Goal: Information Seeking & Learning: Learn about a topic

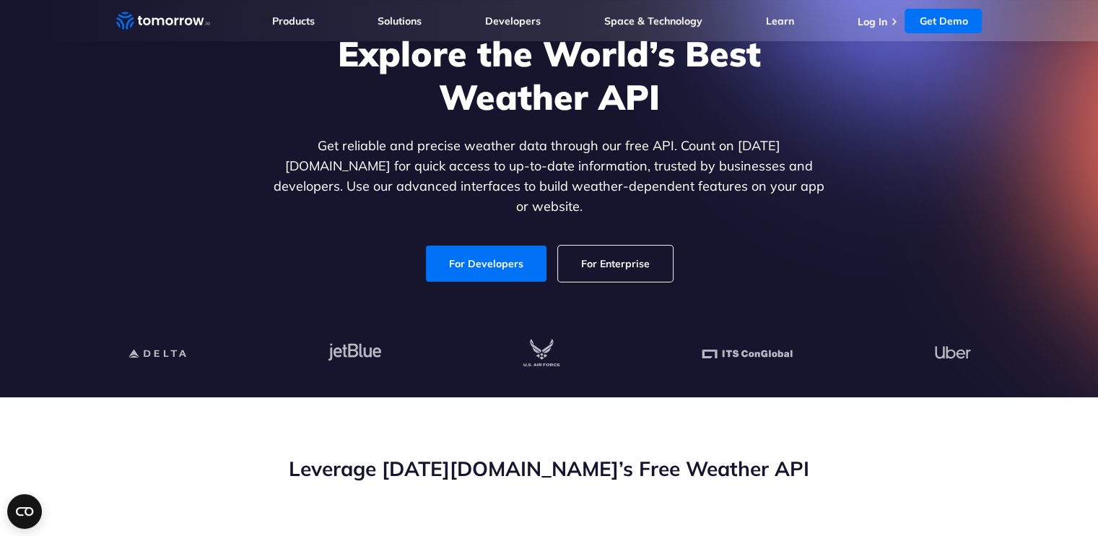
scroll to position [126, 0]
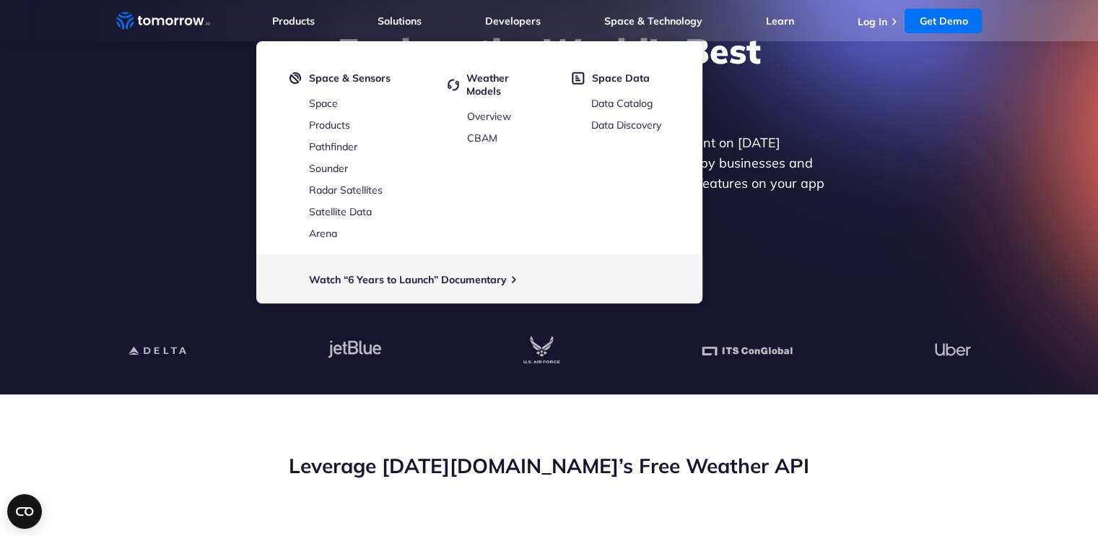
click at [782, 161] on p "Get reliable and precise weather data through our free API. Count on Tomorrow.i…" at bounding box center [549, 173] width 557 height 81
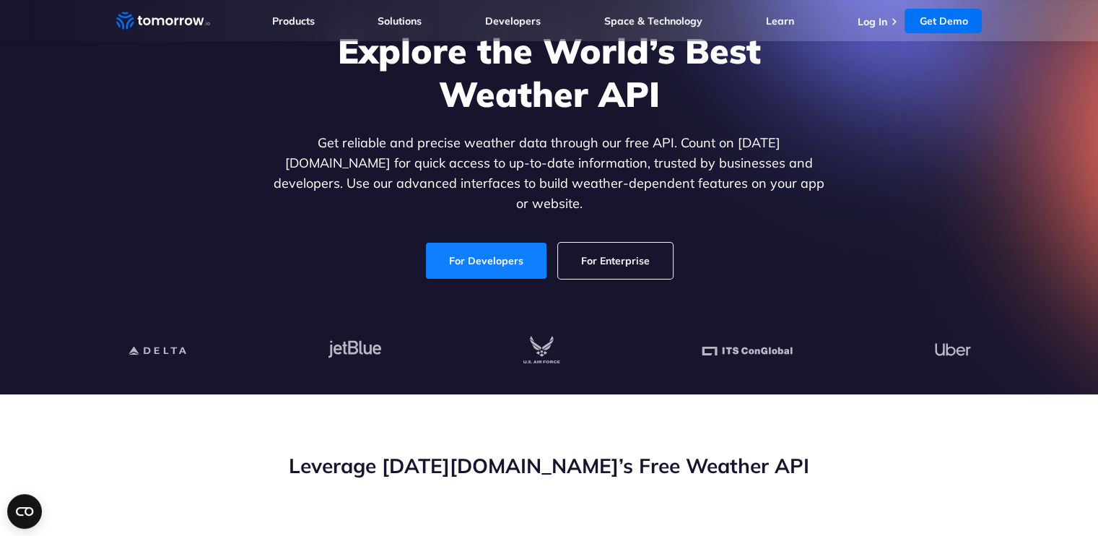
click at [497, 245] on link "For Developers" at bounding box center [486, 261] width 121 height 36
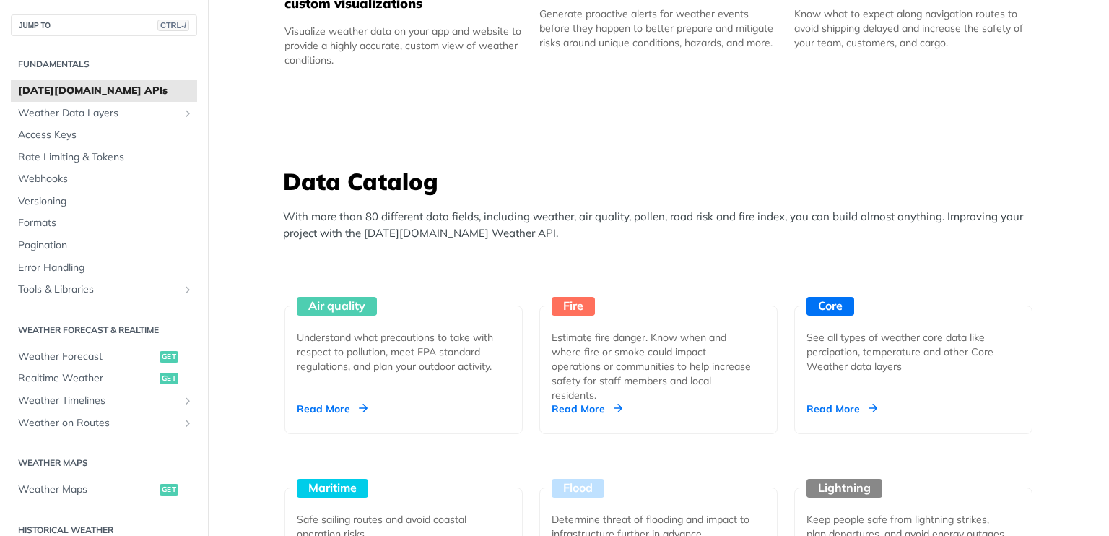
scroll to position [1130, 0]
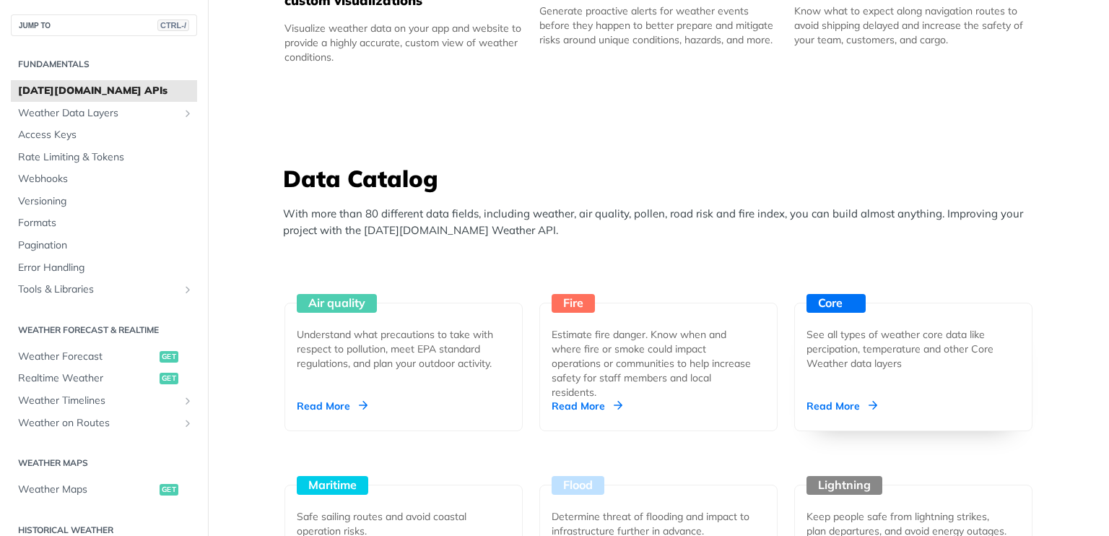
click at [834, 395] on div "Core See all types of weather core data like percipation, temperature and other…" at bounding box center [913, 366] width 238 height 128
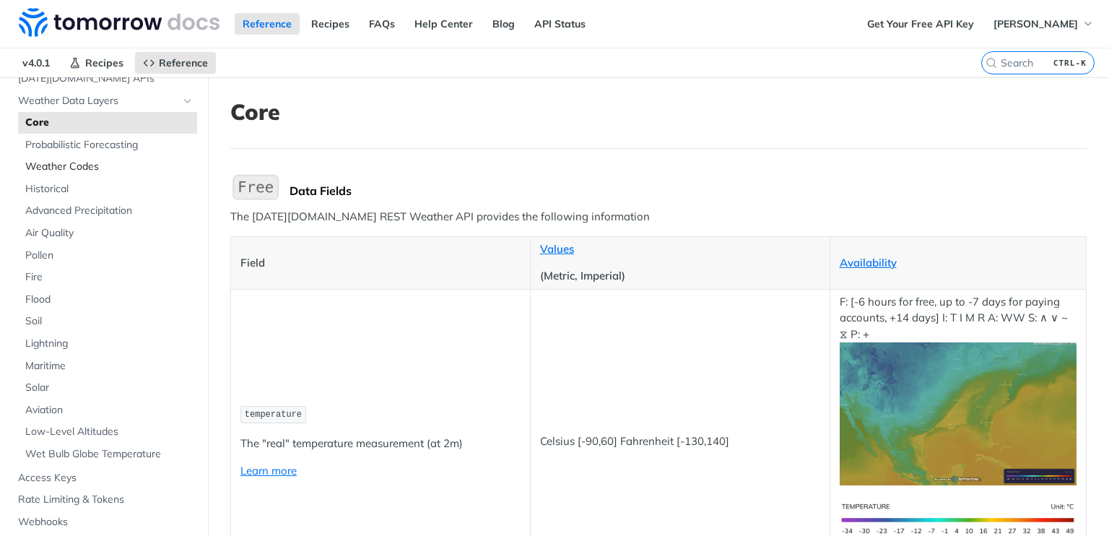
scroll to position [83, 0]
